Goal: Use online tool/utility: Utilize a website feature to perform a specific function

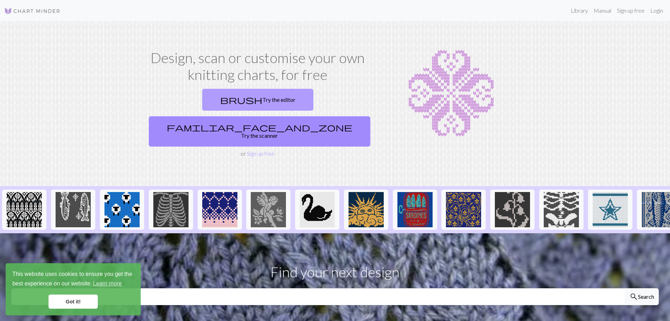
click at [220, 95] on span "brush" at bounding box center [241, 100] width 42 height 10
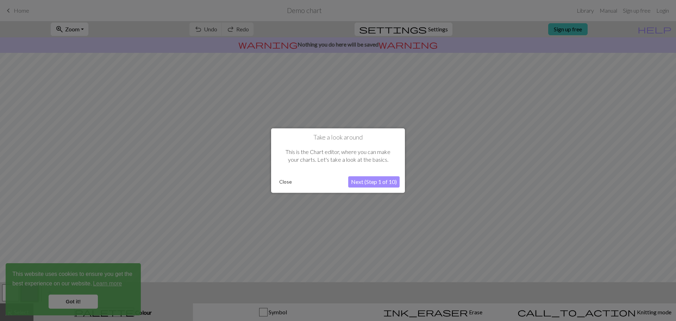
click at [280, 181] on button "Close" at bounding box center [285, 181] width 18 height 11
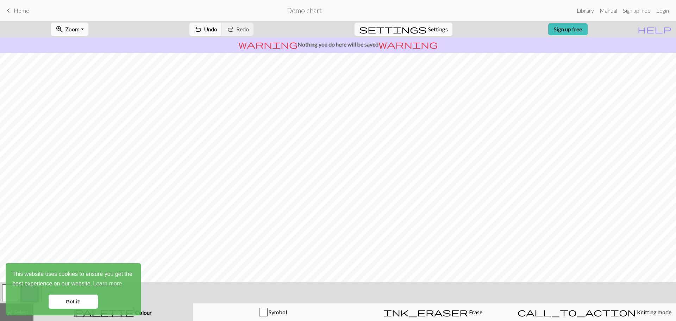
click at [8, 10] on span "keyboard_arrow_left" at bounding box center [8, 11] width 8 height 10
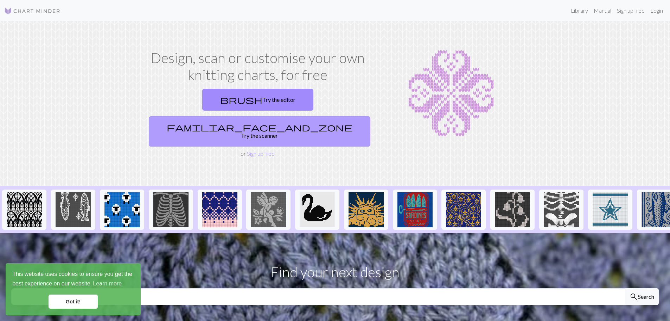
click at [322, 116] on link "familiar_face_and_zone Try the scanner" at bounding box center [260, 131] width 222 height 30
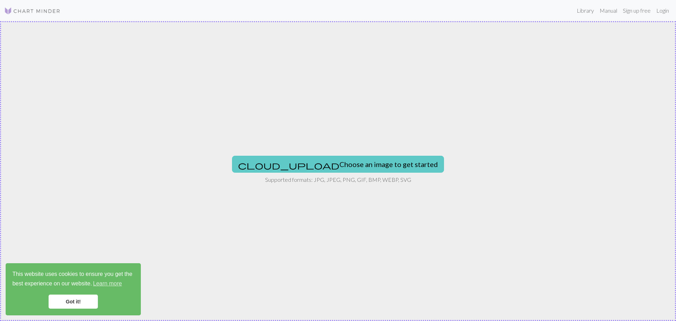
click at [308, 160] on button "cloud_upload Choose an image to get started" at bounding box center [338, 164] width 212 height 17
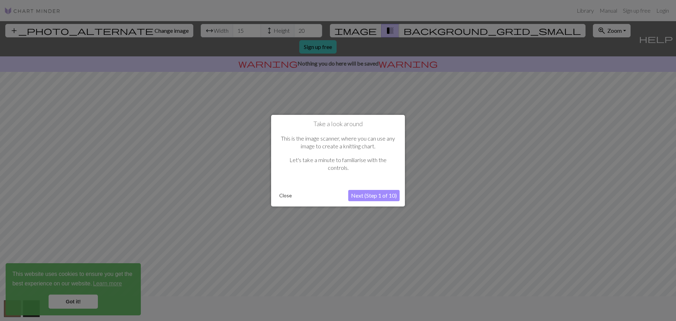
click at [391, 191] on button "Next (Step 1 of 10)" at bounding box center [373, 195] width 51 height 11
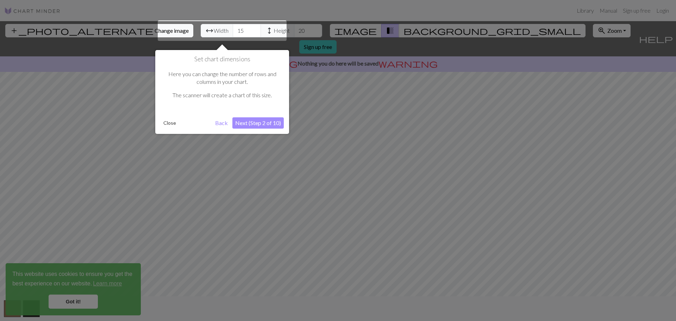
click at [257, 125] on button "Next (Step 2 of 10)" at bounding box center [257, 122] width 51 height 11
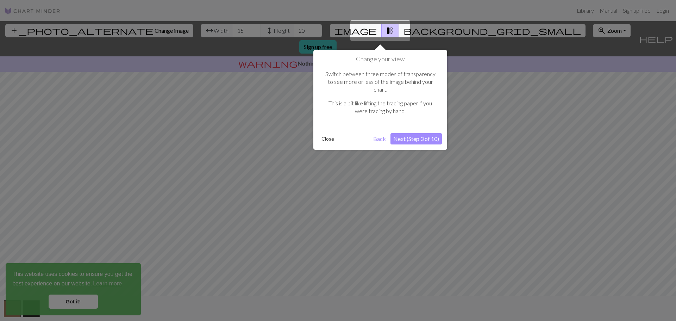
click at [416, 133] on button "Next (Step 3 of 10)" at bounding box center [415, 138] width 51 height 11
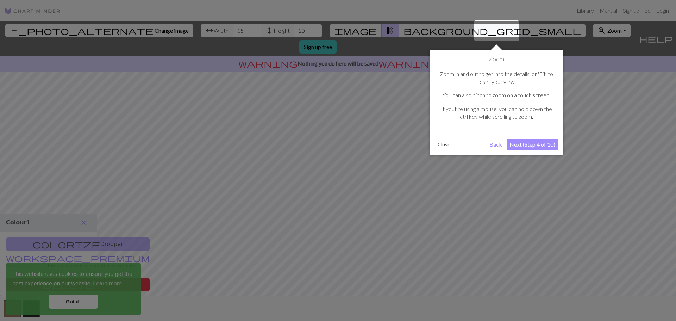
click at [536, 146] on button "Next (Step 4 of 10)" at bounding box center [531, 144] width 51 height 11
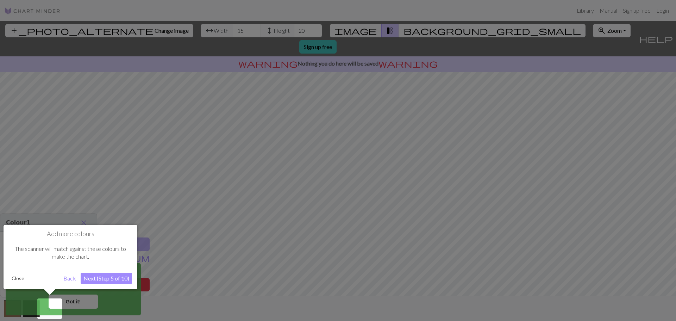
click at [110, 280] on button "Next (Step 5 of 10)" at bounding box center [106, 277] width 51 height 11
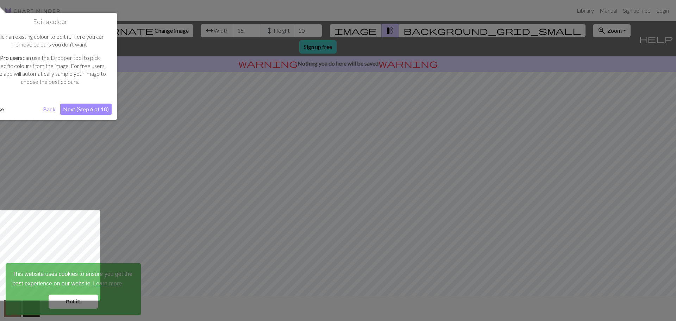
click at [103, 112] on button "Next (Step 6 of 10)" at bounding box center [85, 108] width 51 height 11
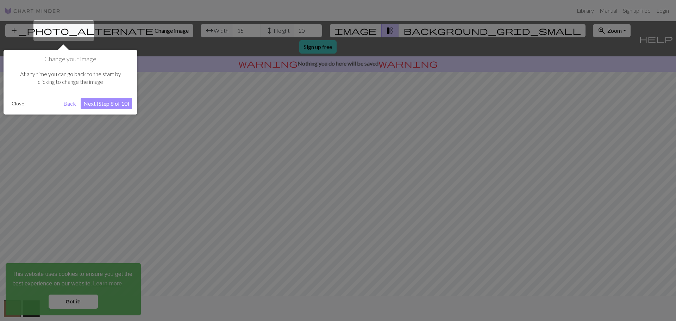
click at [105, 106] on button "Next (Step 8 of 10)" at bounding box center [106, 103] width 51 height 11
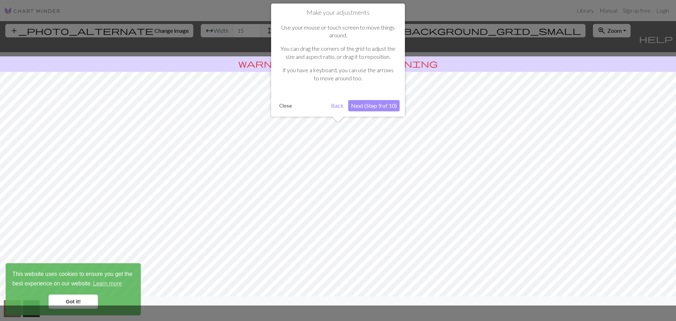
click at [381, 104] on button "Next (Step 9 of 10)" at bounding box center [373, 105] width 51 height 11
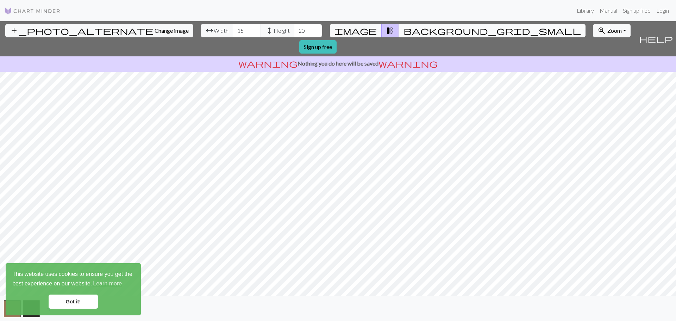
click at [403, 31] on span "background_grid_small" at bounding box center [491, 31] width 177 height 10
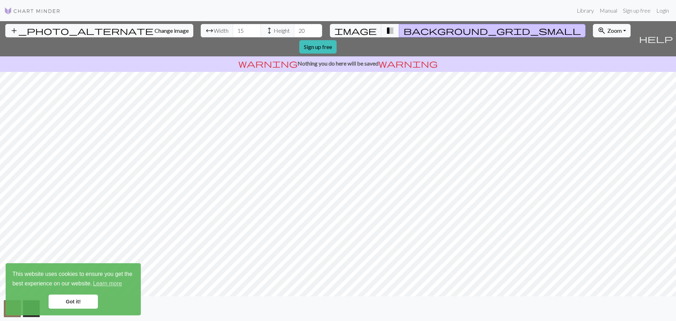
click at [403, 26] on span "background_grid_small" at bounding box center [491, 31] width 177 height 10
click at [386, 30] on span "transition_fade" at bounding box center [390, 31] width 8 height 10
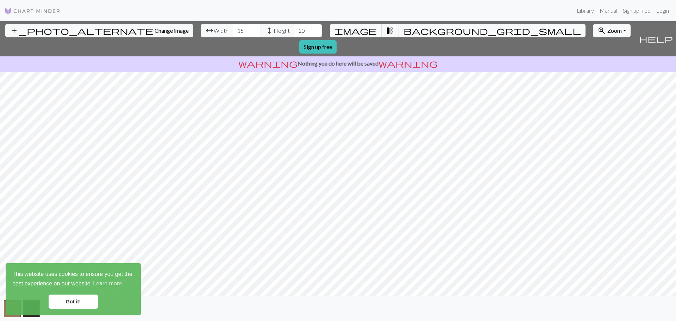
click at [362, 31] on span "image" at bounding box center [355, 31] width 42 height 10
click at [233, 29] on input "16" at bounding box center [247, 30] width 28 height 13
click at [233, 29] on input "17" at bounding box center [247, 30] width 28 height 13
click at [233, 29] on input "18" at bounding box center [247, 30] width 28 height 13
click at [233, 29] on input "19" at bounding box center [247, 30] width 28 height 13
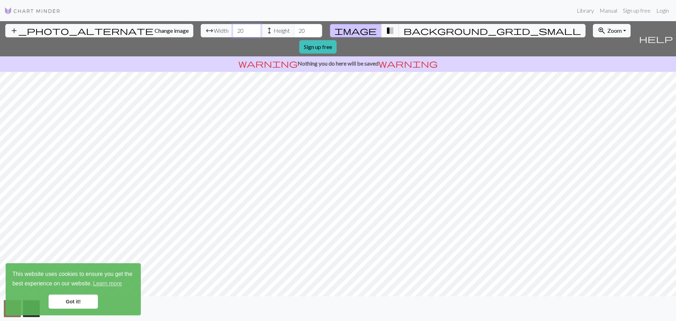
click at [233, 29] on input "20" at bounding box center [247, 30] width 28 height 13
click at [233, 29] on input "21" at bounding box center [247, 30] width 28 height 13
click at [233, 29] on input "22" at bounding box center [247, 30] width 28 height 13
click at [233, 29] on input "23" at bounding box center [247, 30] width 28 height 13
click at [233, 29] on input "24" at bounding box center [247, 30] width 28 height 13
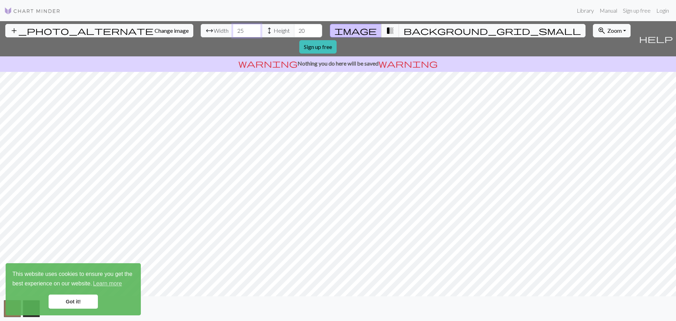
click at [233, 29] on input "25" at bounding box center [247, 30] width 28 height 13
click at [233, 29] on input "26" at bounding box center [247, 30] width 28 height 13
click at [233, 29] on input "27" at bounding box center [247, 30] width 28 height 13
type input "28"
click at [233, 29] on input "28" at bounding box center [247, 30] width 28 height 13
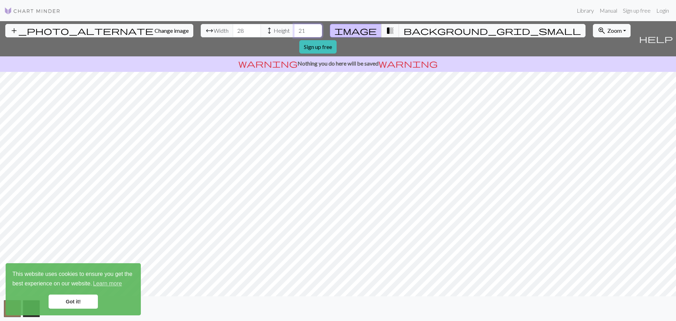
click at [294, 28] on input "21" at bounding box center [308, 30] width 28 height 13
click at [294, 28] on input "22" at bounding box center [308, 30] width 28 height 13
click at [294, 28] on input "23" at bounding box center [308, 30] width 28 height 13
click at [294, 28] on input "24" at bounding box center [308, 30] width 28 height 13
click at [294, 28] on input "25" at bounding box center [308, 30] width 28 height 13
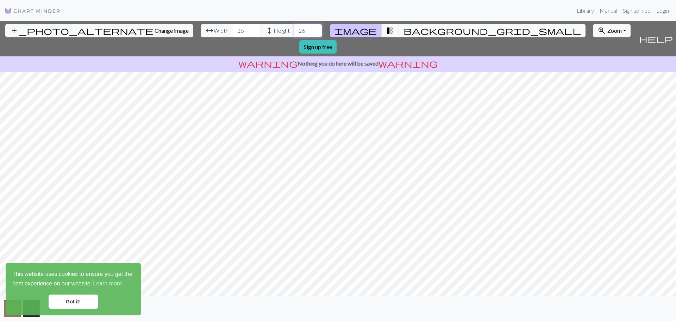
click at [294, 28] on input "26" at bounding box center [308, 30] width 28 height 13
click at [294, 28] on input "27" at bounding box center [308, 30] width 28 height 13
click at [294, 28] on input "28" at bounding box center [308, 30] width 28 height 13
click at [294, 28] on input "29" at bounding box center [308, 30] width 28 height 13
type input "30"
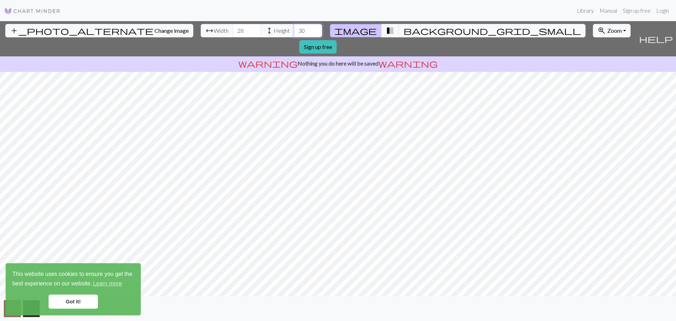
click at [294, 28] on input "30" at bounding box center [308, 30] width 28 height 13
click at [386, 32] on span "transition_fade" at bounding box center [390, 31] width 8 height 10
click at [403, 30] on span "background_grid_small" at bounding box center [491, 31] width 177 height 10
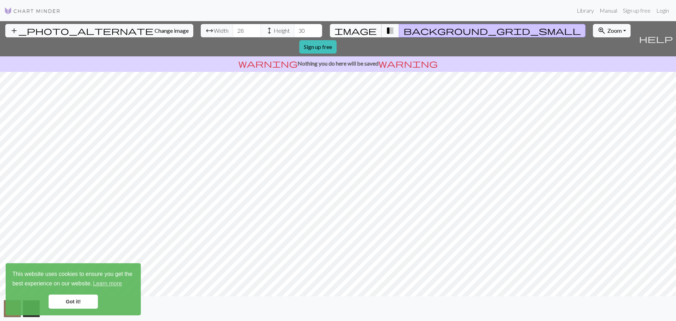
click at [365, 31] on span "image" at bounding box center [355, 31] width 42 height 10
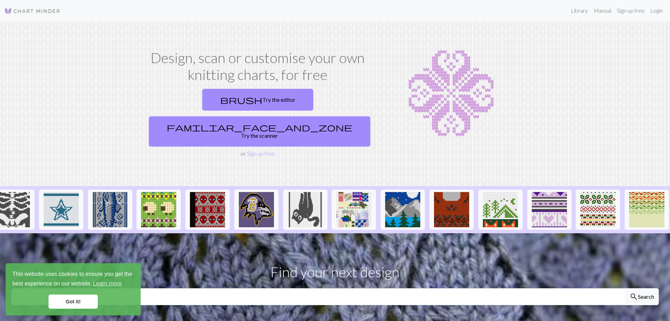
scroll to position [0, 551]
